Goal: Participate in discussion

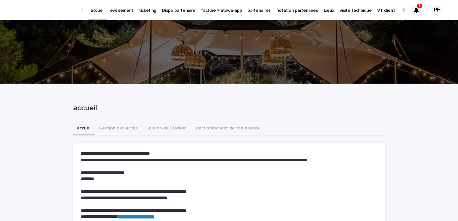
click at [418, 9] on div at bounding box center [416, 10] width 10 height 10
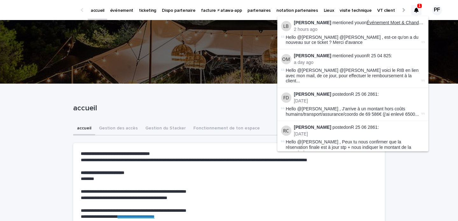
click at [398, 22] on link "Événement Moet & Chandon - Epernay 05/12/2025" at bounding box center [427, 22] width 123 height 5
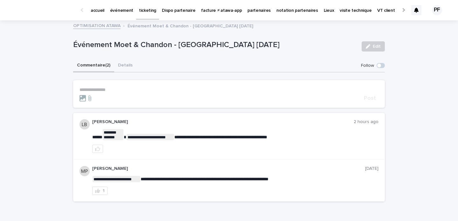
click at [216, 89] on p "**********" at bounding box center [228, 89] width 299 height 5
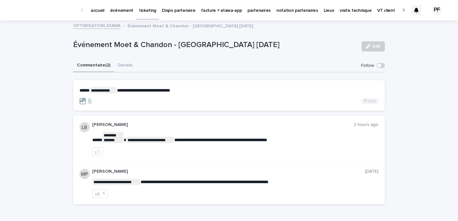
click at [368, 100] on span "Post" at bounding box center [370, 101] width 12 height 6
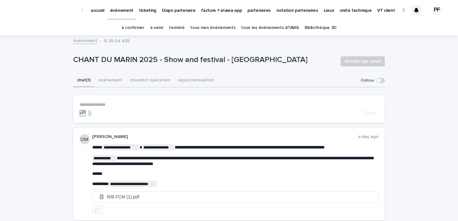
scroll to position [9, 0]
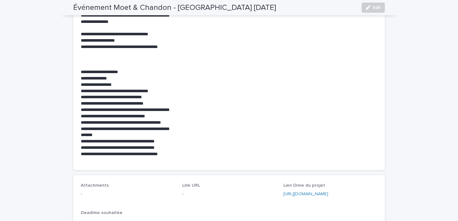
scroll to position [220, 0]
